Goal: Transaction & Acquisition: Purchase product/service

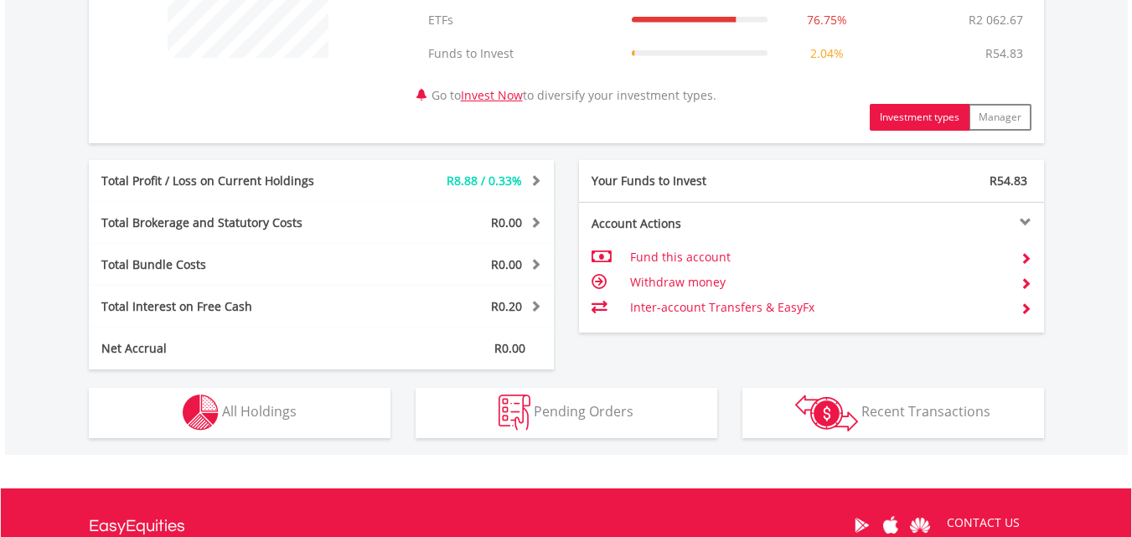
scroll to position [838, 0]
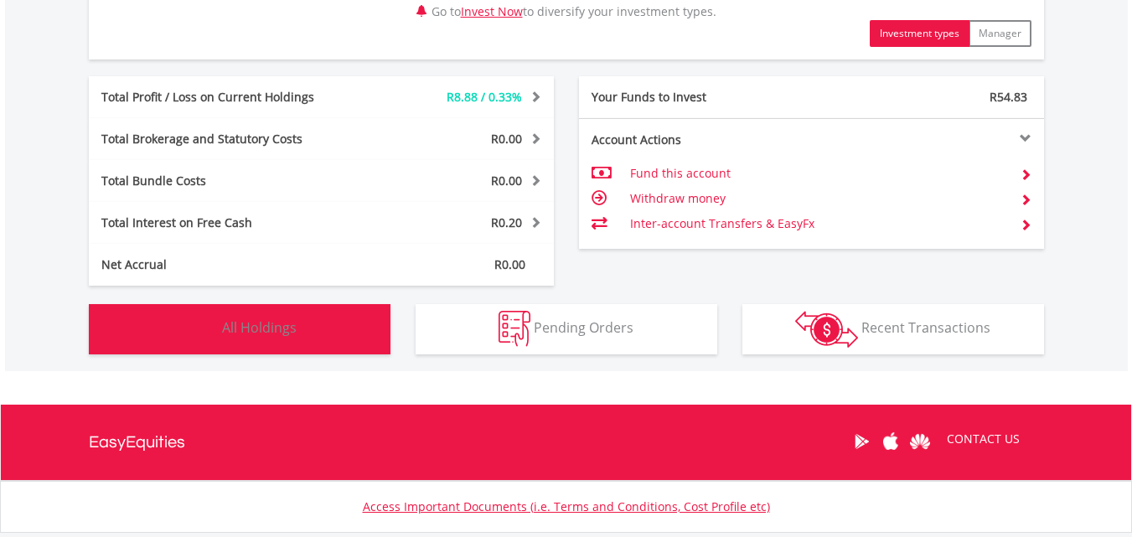
click at [215, 322] on img "button" at bounding box center [201, 329] width 36 height 36
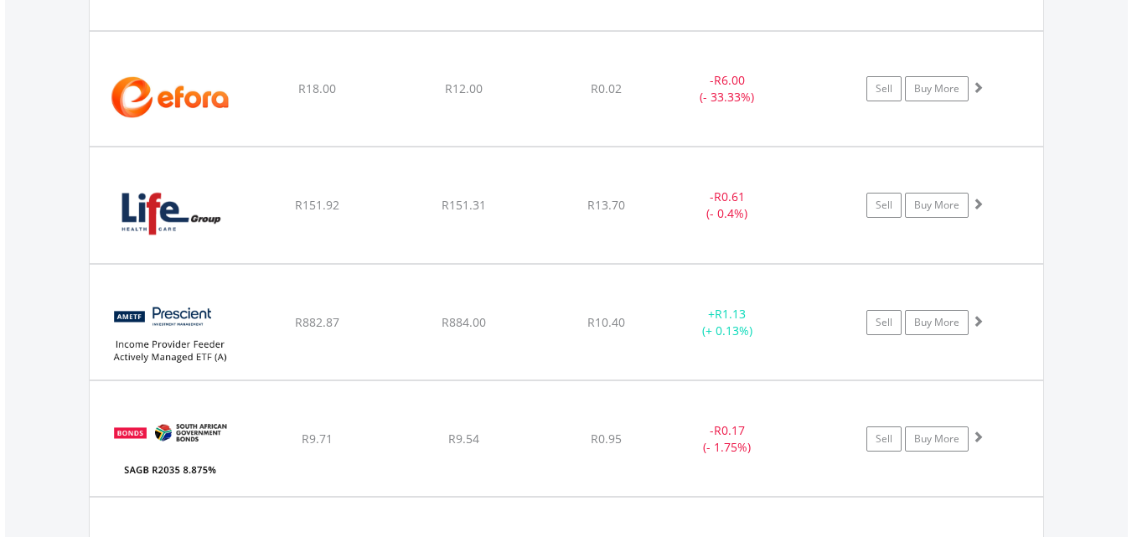
scroll to position [1494, 0]
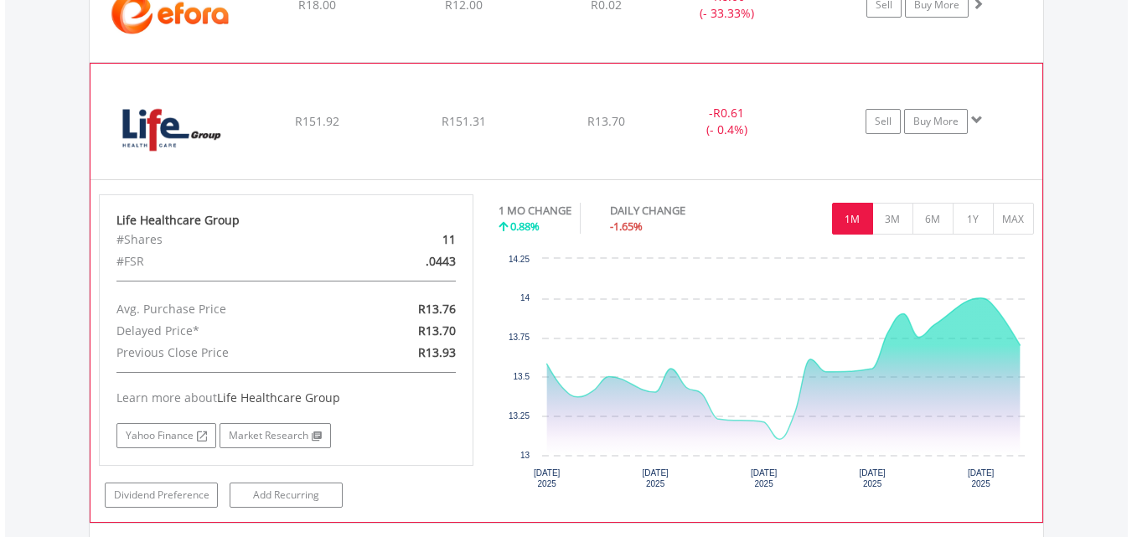
click at [188, 110] on img at bounding box center [171, 130] width 144 height 90
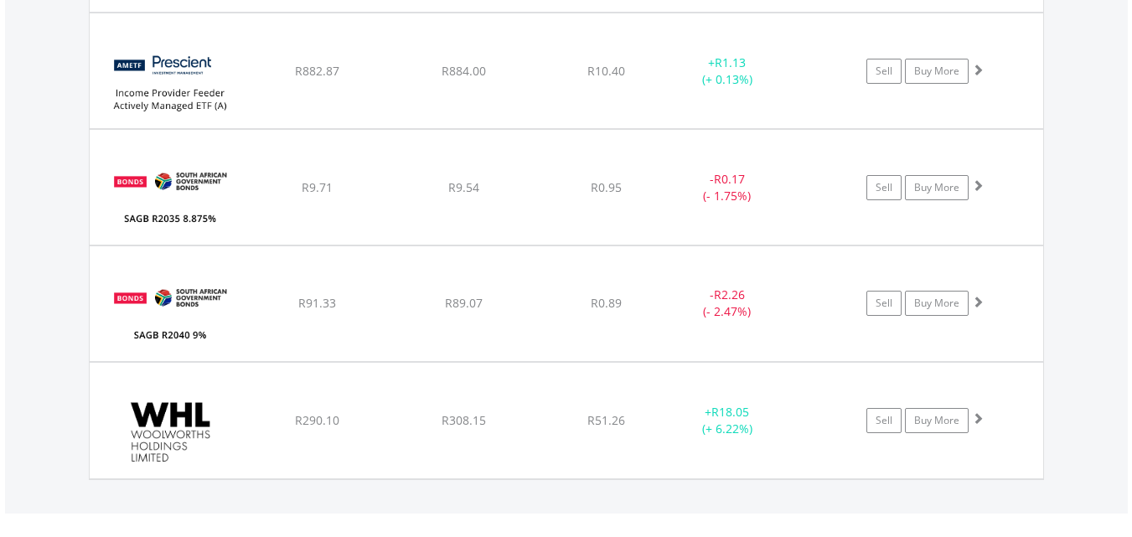
scroll to position [1745, 0]
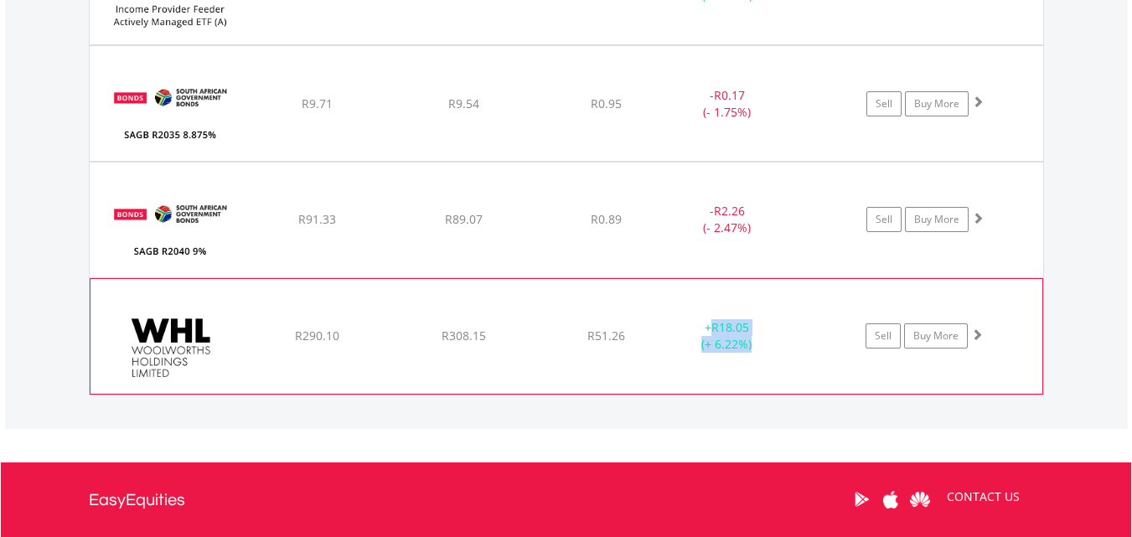
drag, startPoint x: 762, startPoint y: 350, endPoint x: 680, endPoint y: 320, distance: 87.5
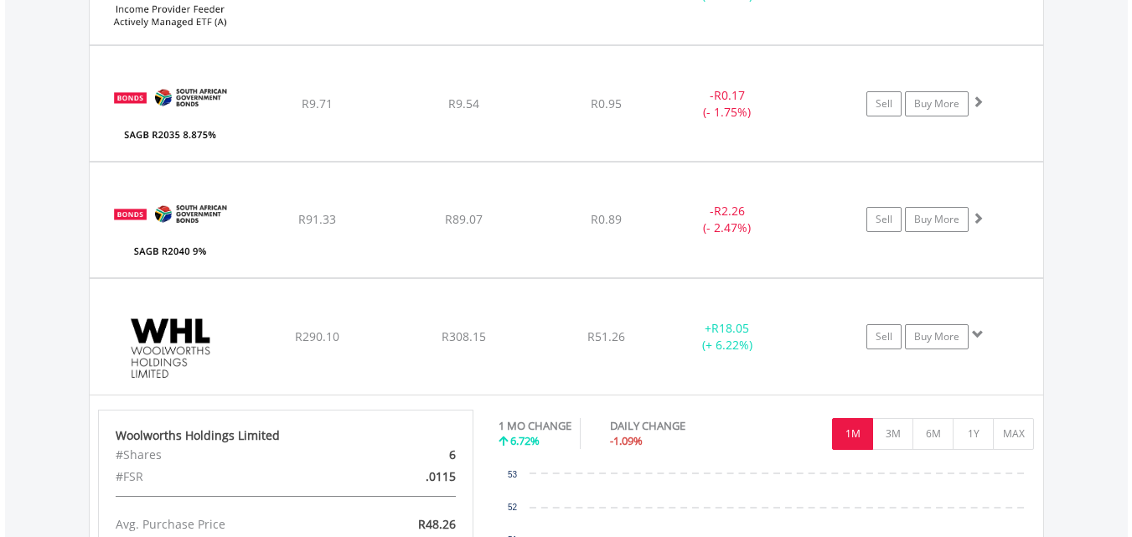
click at [28, 277] on div "Value View Share View DIY Shares HOLDING PURCHASE VALUE CURRENT VALUE CURRENT P…" at bounding box center [566, 118] width 1123 height 1309
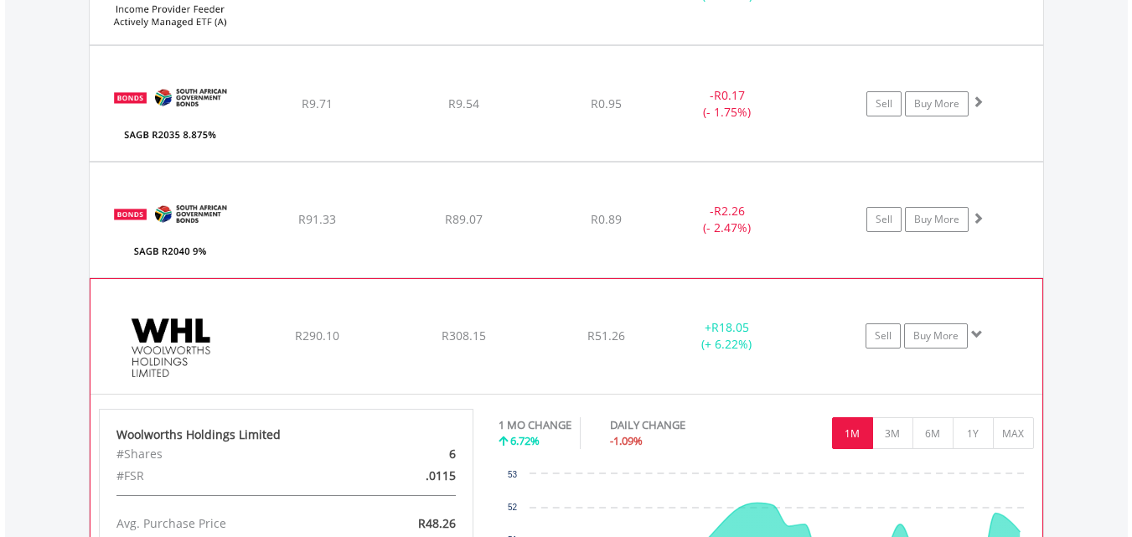
click at [148, 304] on img at bounding box center [171, 345] width 144 height 90
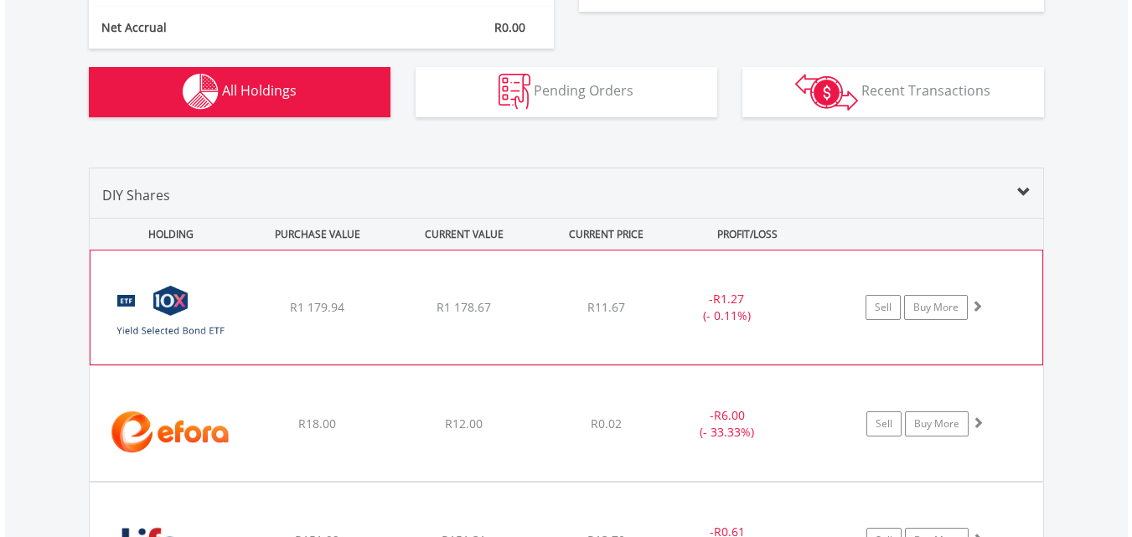
scroll to position [1326, 0]
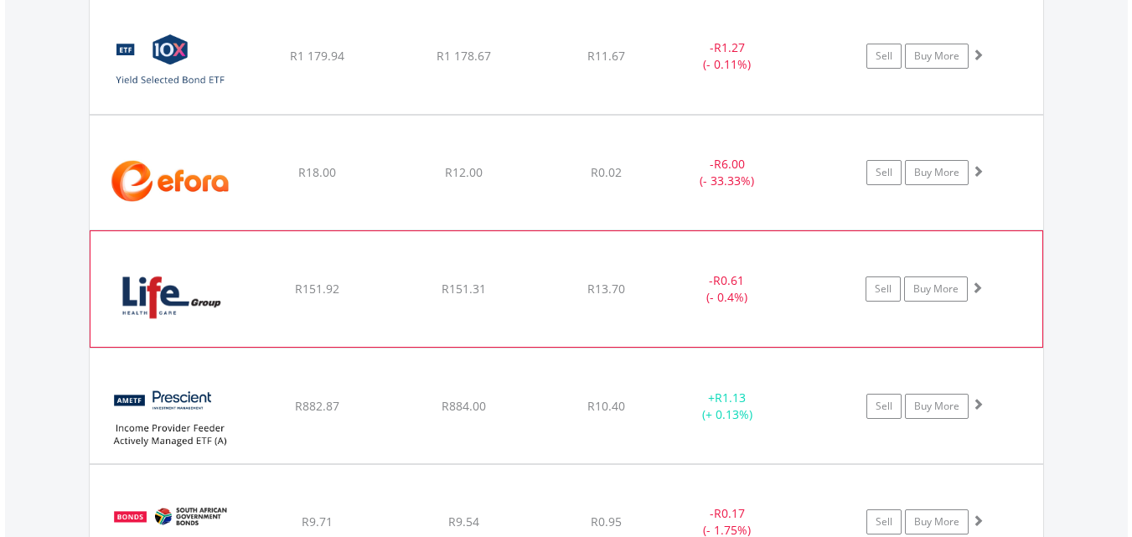
click at [558, 114] on div "﻿ Life Healthcare Group R151.92 R151.31 R13.70 - R0.61 (- 0.4%) Sell Buy More" at bounding box center [566, 56] width 953 height 115
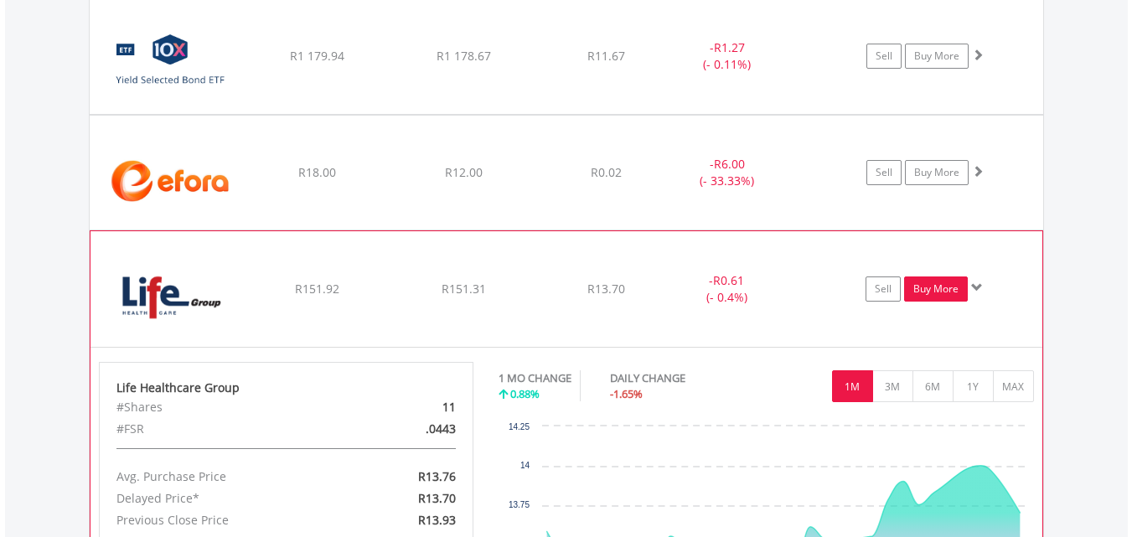
click at [911, 286] on link "Buy More" at bounding box center [936, 288] width 64 height 25
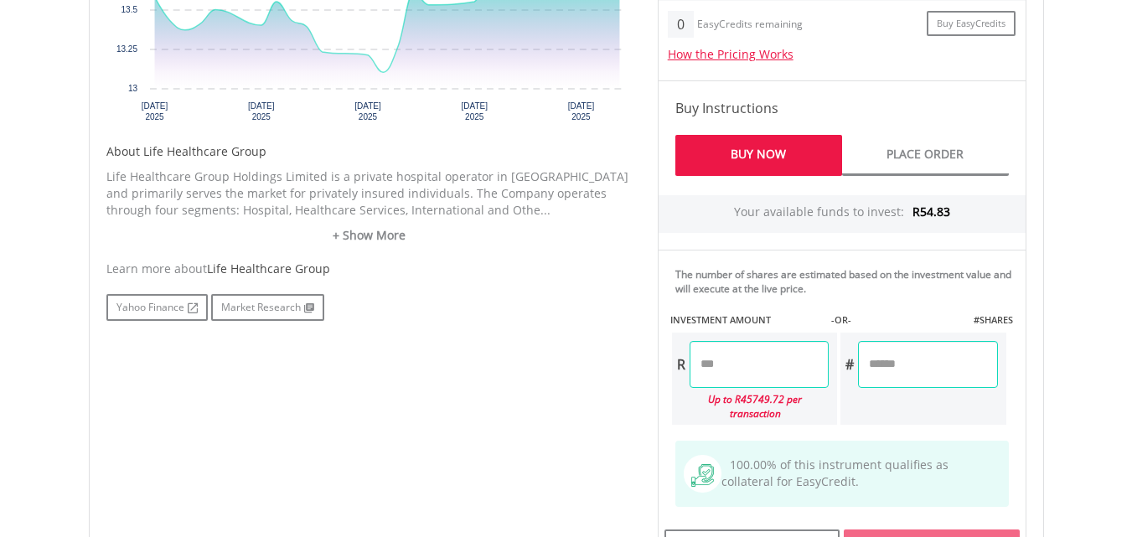
scroll to position [921, 0]
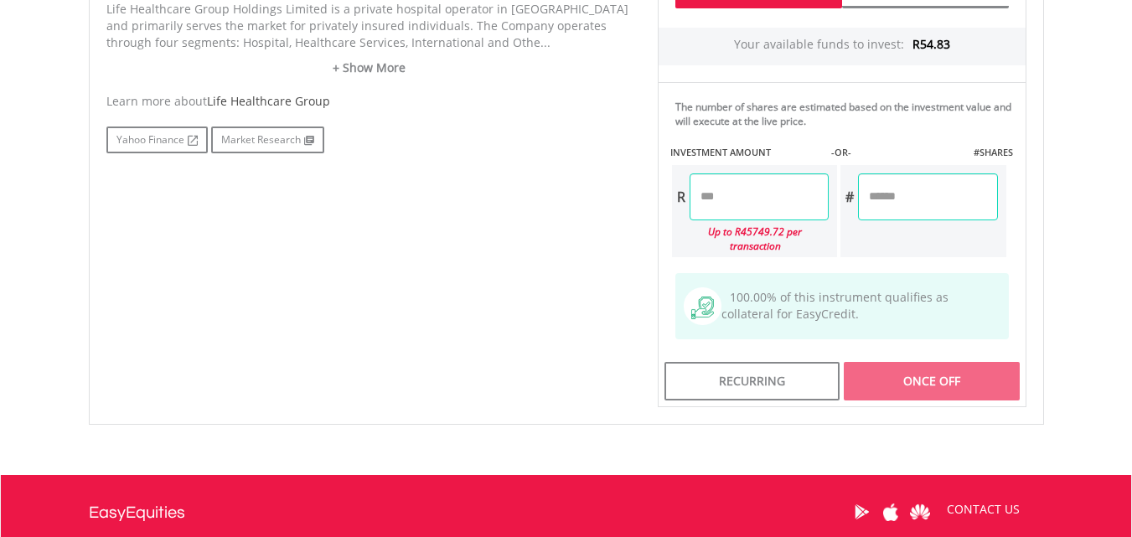
click at [936, 194] on input "number" at bounding box center [927, 196] width 139 height 47
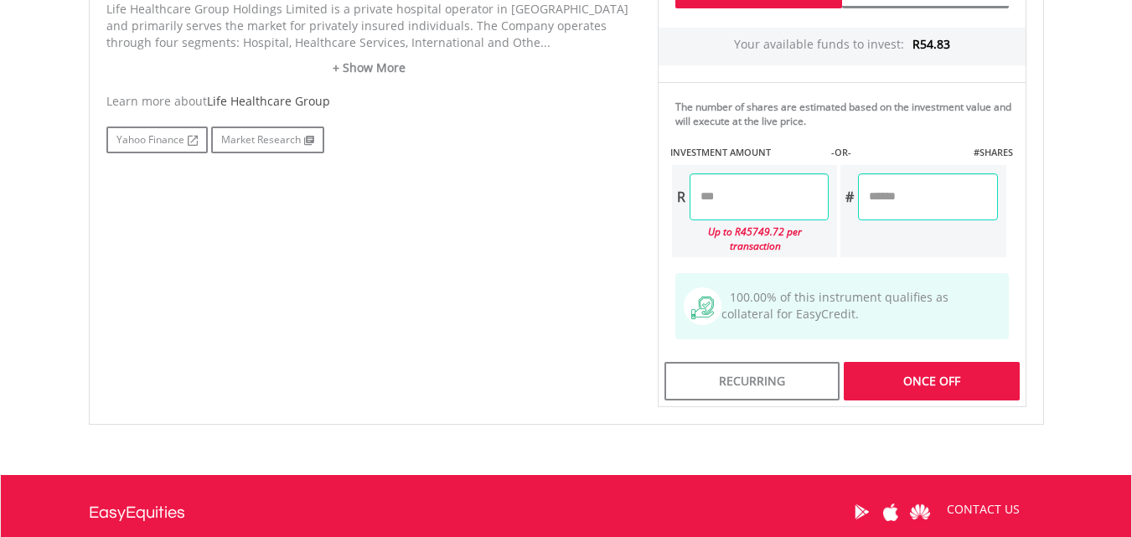
type input "*"
click at [509, 242] on div "No chart available. 1 MO CHANGE 0.29% DAILY CHANGE -2.23% 1M 3M 6M 1Y MAX Chart…" at bounding box center [566, 33] width 945 height 747
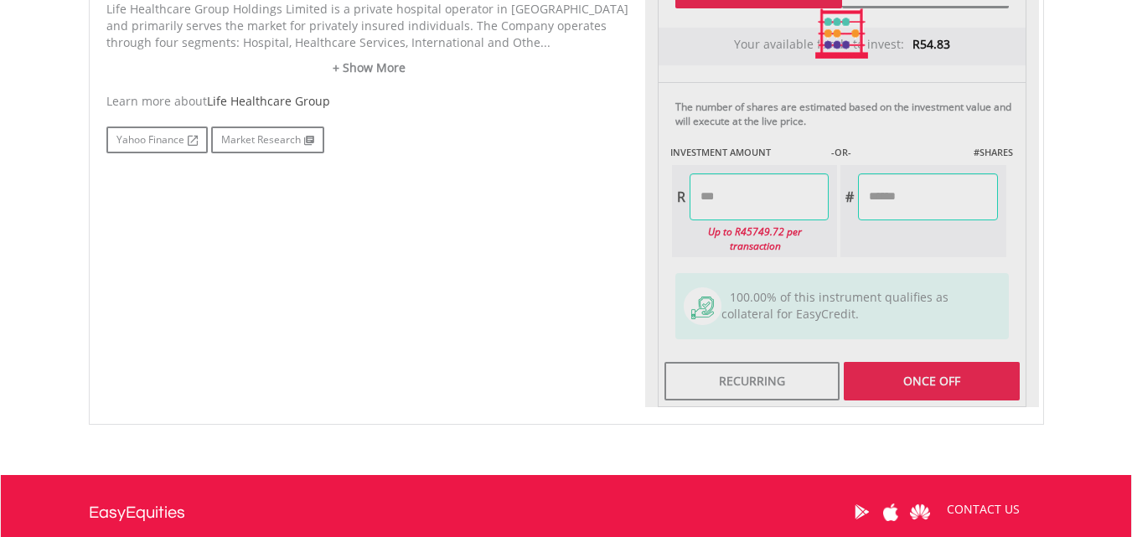
type input "*****"
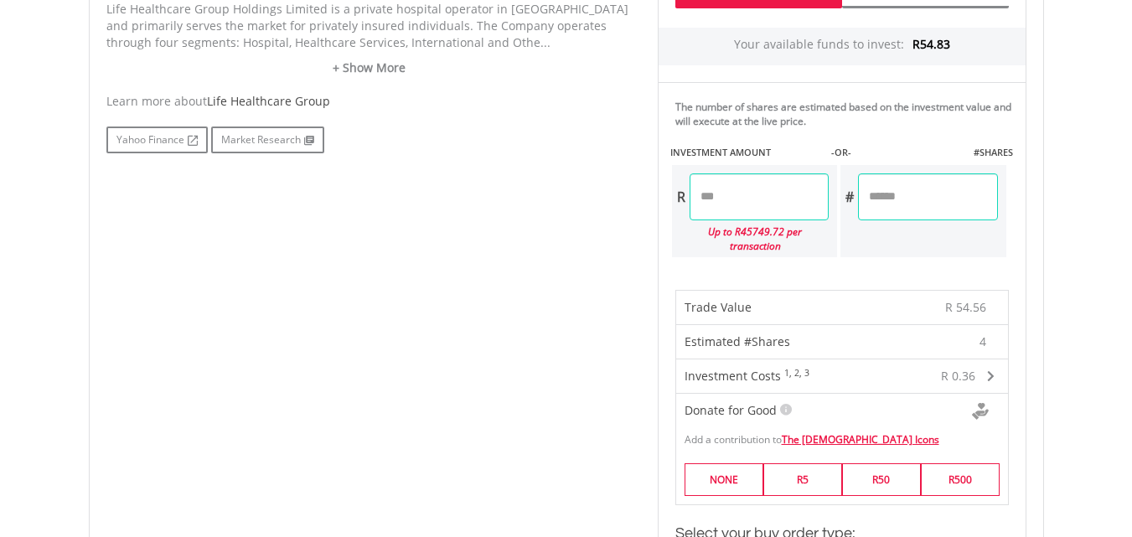
scroll to position [1005, 0]
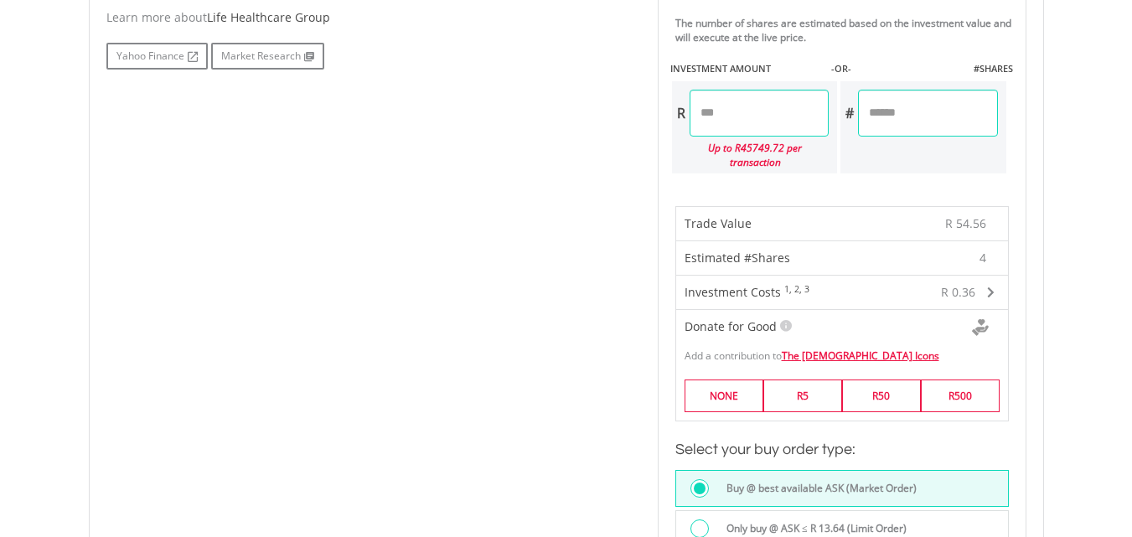
click at [928, 111] on input "*" at bounding box center [927, 113] width 139 height 47
type input "*"
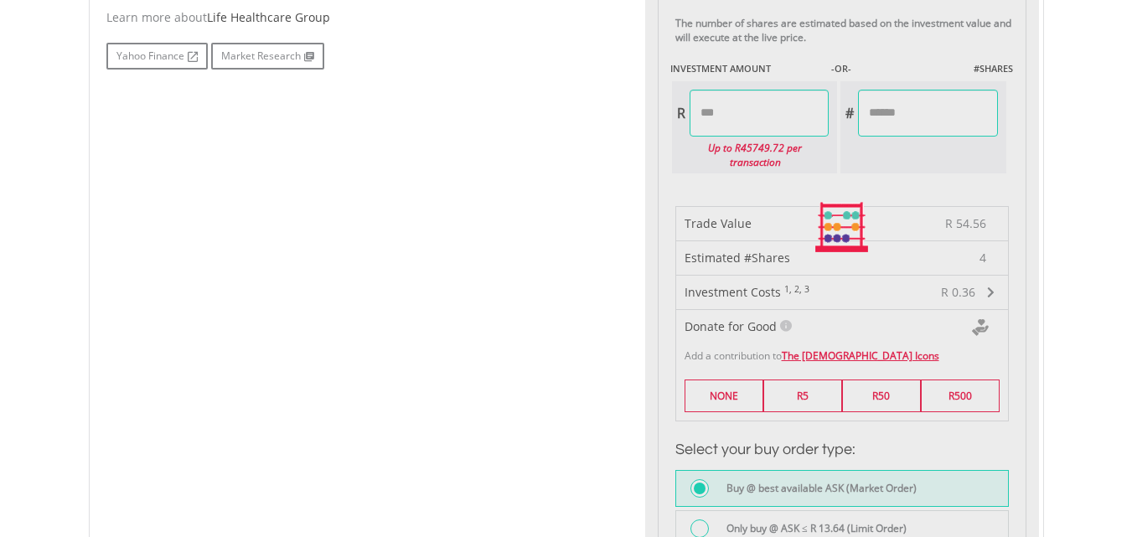
click at [460, 289] on div "No chart available. 1 MO CHANGE 0.29% DAILY CHANGE -2.23% 1M 3M 6M 1Y MAX Chart…" at bounding box center [566, 227] width 945 height 1303
type input "*****"
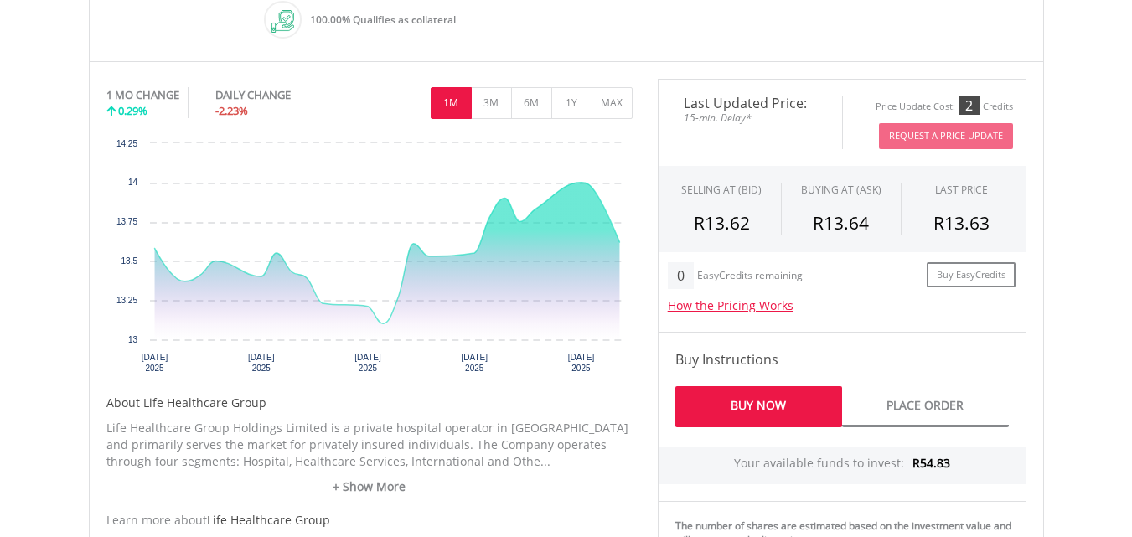
scroll to position [0, 0]
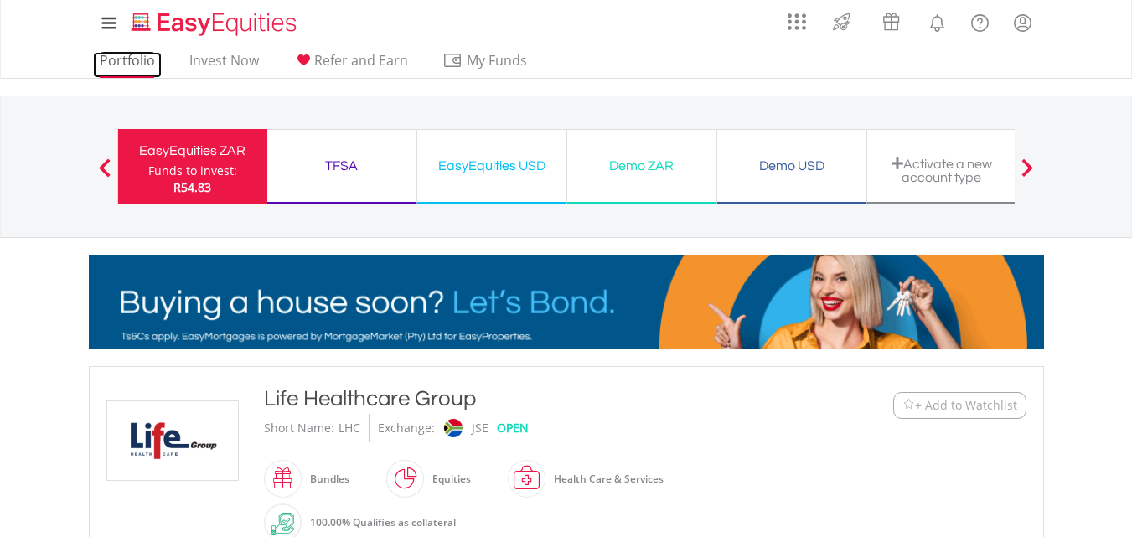
click at [110, 62] on link "Portfolio" at bounding box center [127, 65] width 69 height 26
